Goal: Check status: Check status

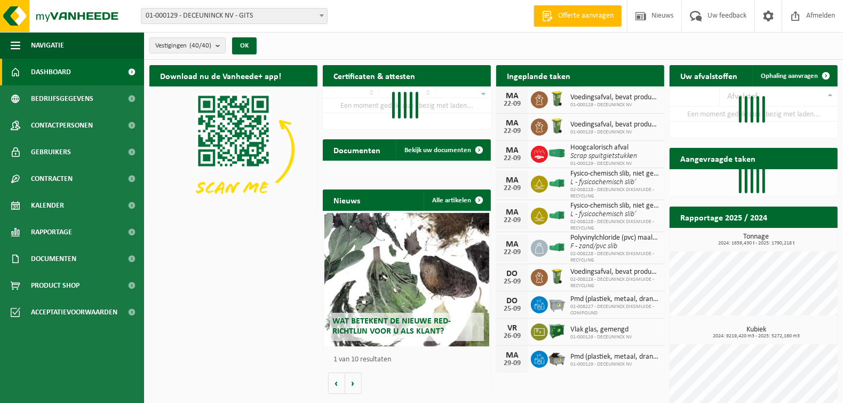
click at [615, 93] on span "Bekijk uw kalender" at bounding box center [617, 96] width 55 height 7
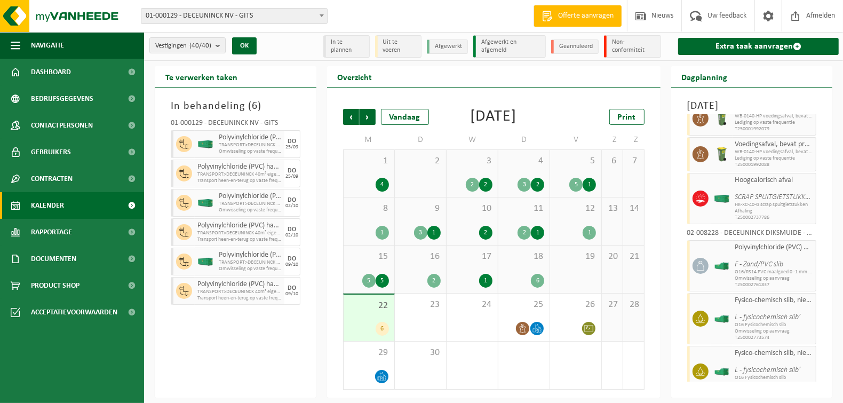
scroll to position [45, 0]
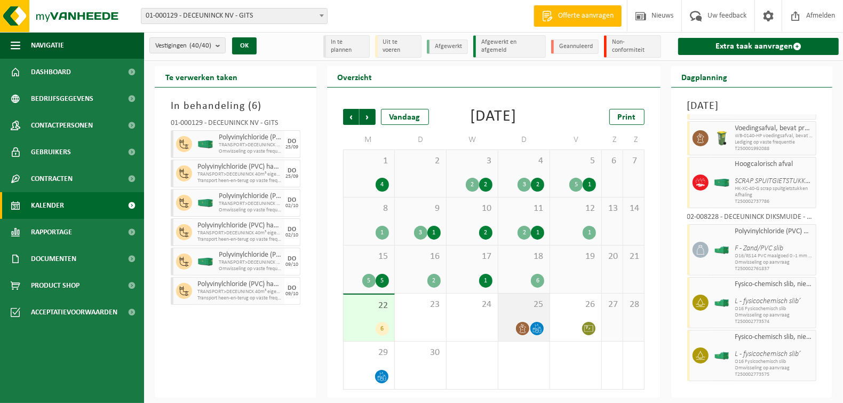
click at [531, 333] on div "25" at bounding box center [523, 316] width 51 height 47
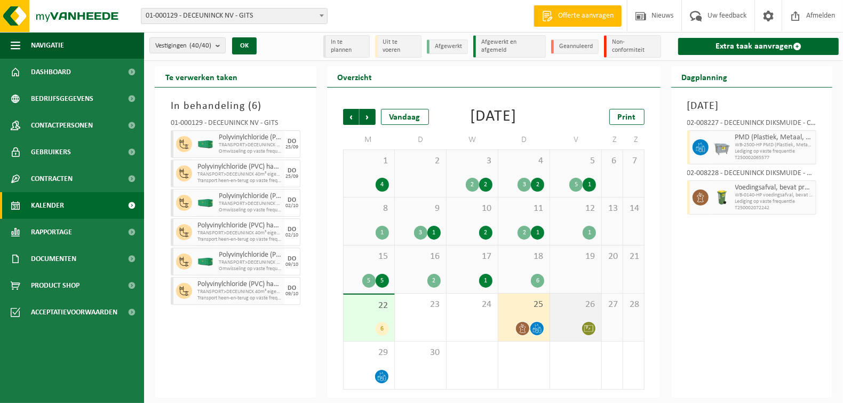
click at [575, 333] on div "26" at bounding box center [575, 316] width 51 height 47
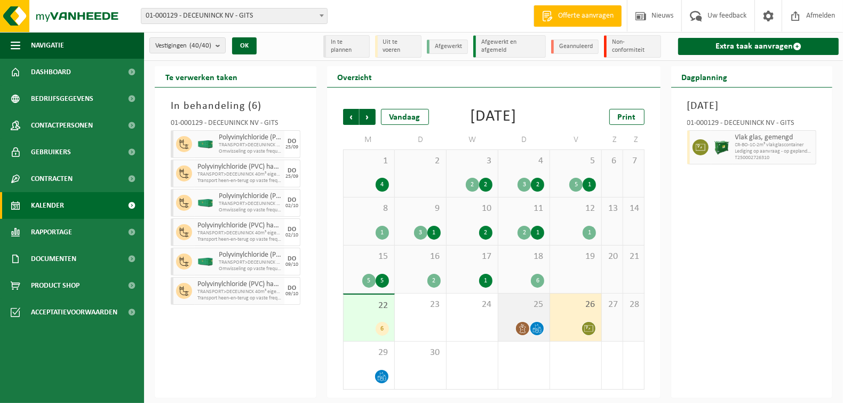
click at [523, 311] on span "25" at bounding box center [524, 305] width 41 height 12
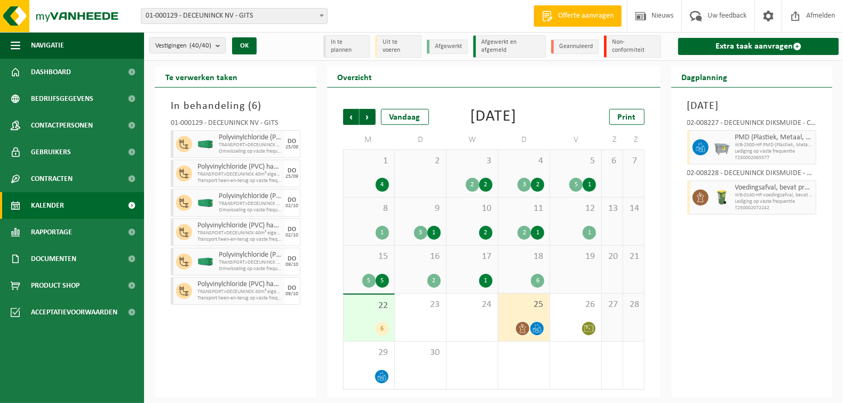
click at [518, 285] on div "18 6" at bounding box center [523, 268] width 51 height 47
